Goal: Find specific page/section: Find specific page/section

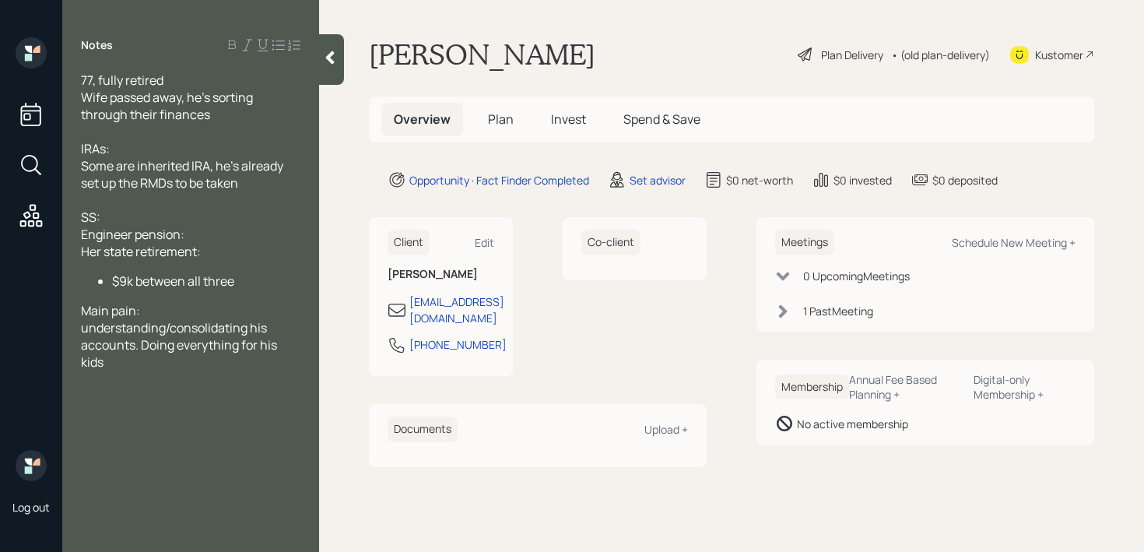
click at [328, 54] on icon at bounding box center [330, 58] width 16 height 16
